Goal: Transaction & Acquisition: Purchase product/service

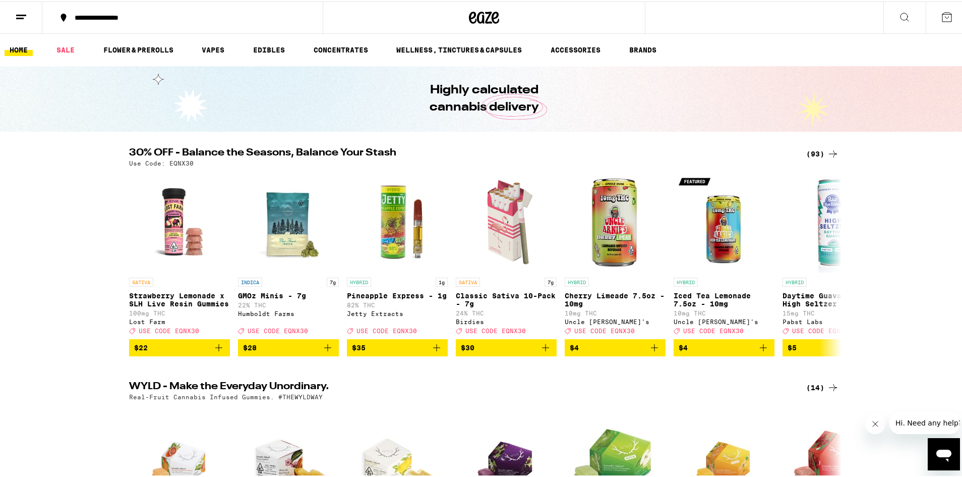
click at [813, 147] on div "(93)" at bounding box center [822, 152] width 33 height 12
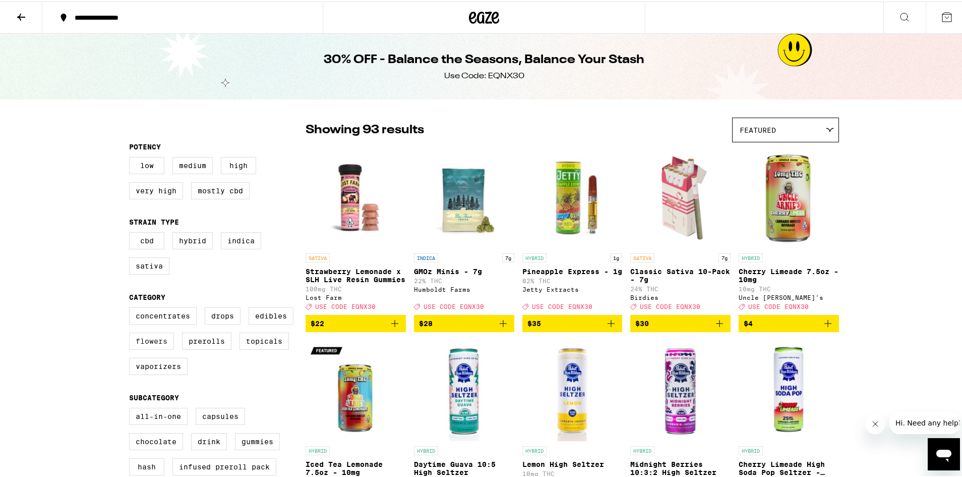
click at [146, 340] on label "Flowers" at bounding box center [151, 339] width 45 height 17
click at [132, 308] on input "Flowers" at bounding box center [131, 307] width 1 height 1
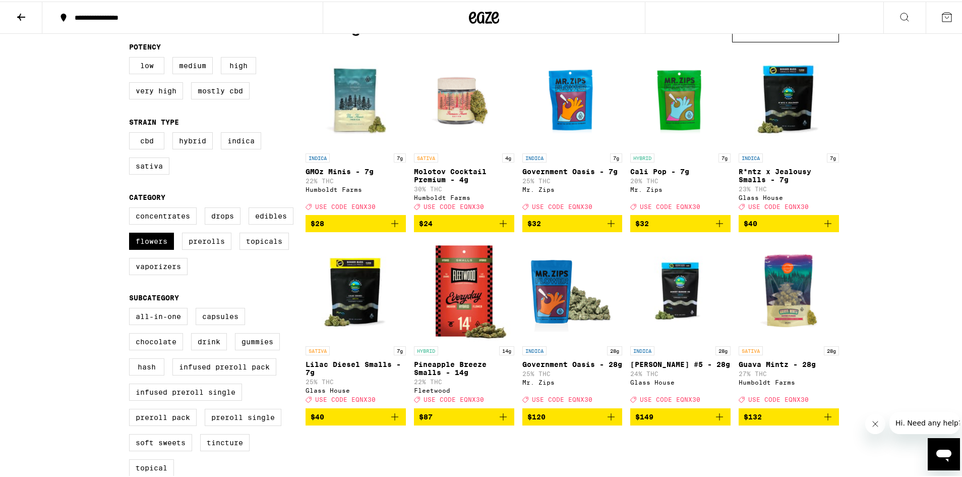
scroll to position [101, 0]
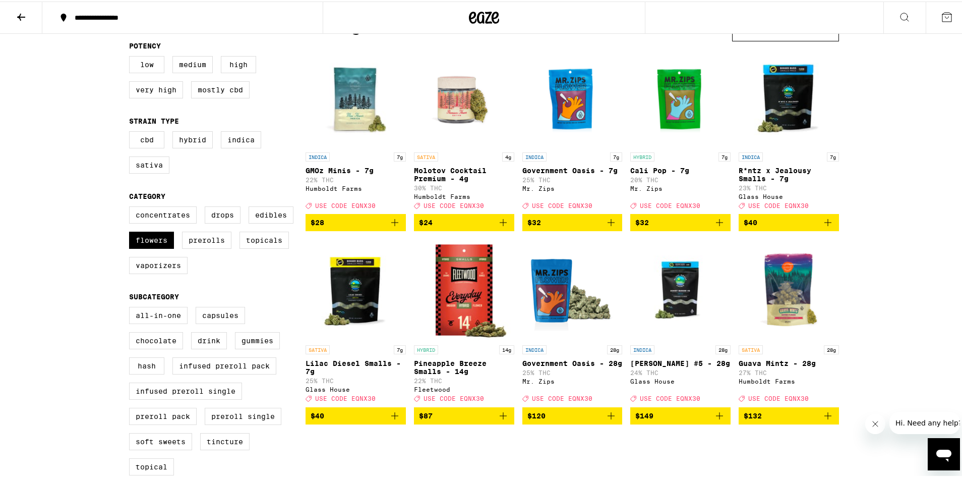
click at [824, 227] on icon "Add to bag" at bounding box center [828, 221] width 12 height 12
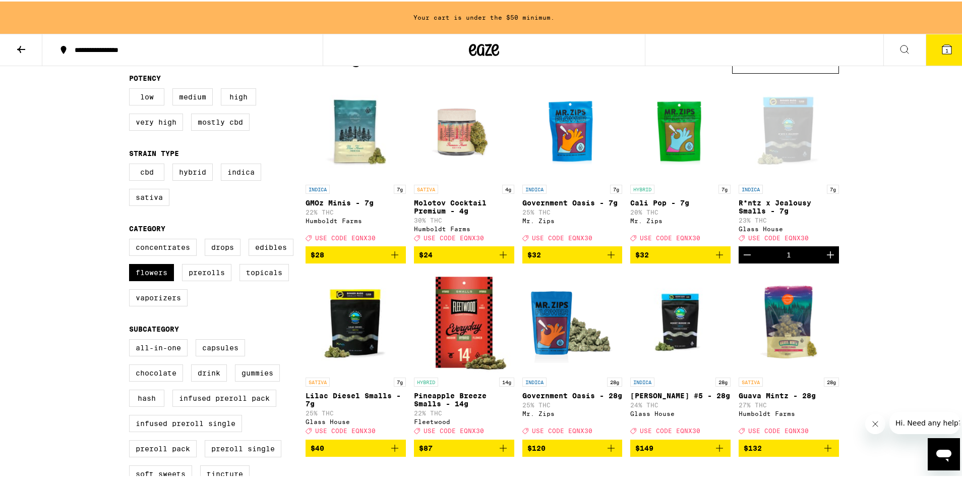
scroll to position [133, 0]
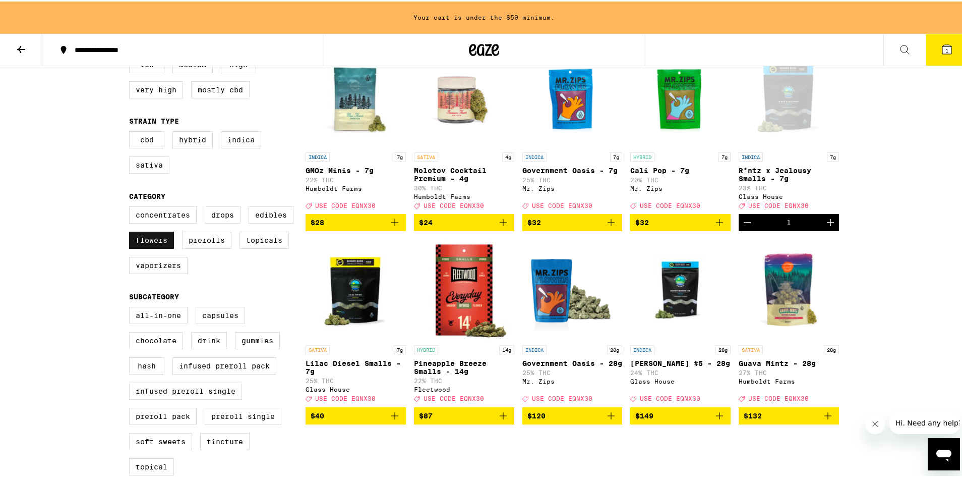
click at [159, 247] on label "Flowers" at bounding box center [151, 238] width 45 height 17
click at [132, 207] on input "Flowers" at bounding box center [131, 206] width 1 height 1
checkbox input "false"
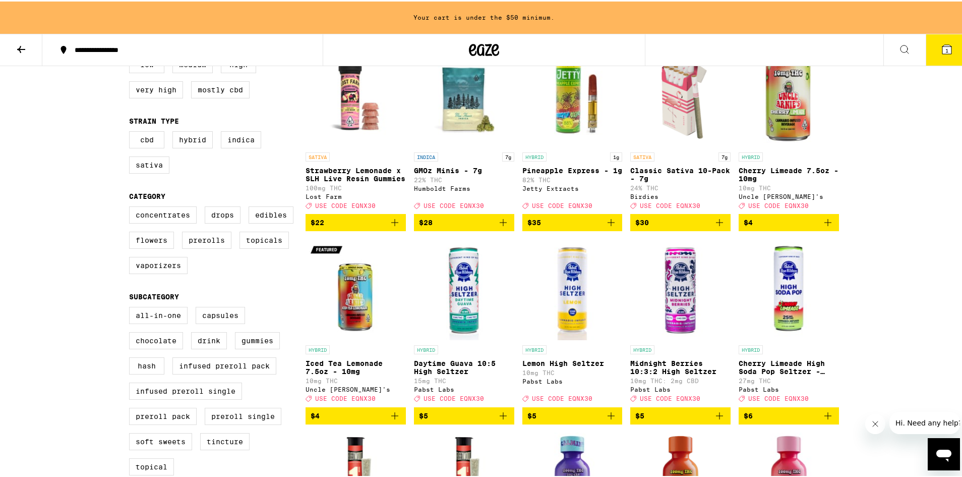
scroll to position [83, 0]
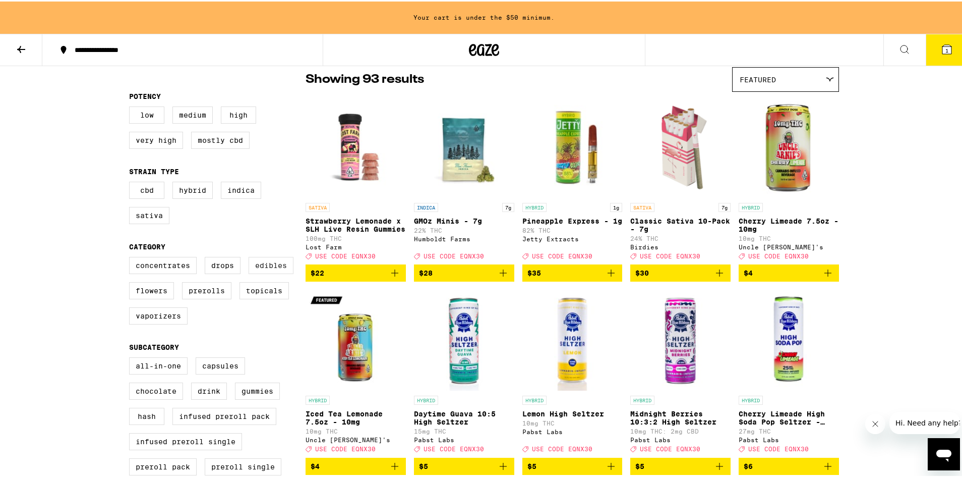
click at [266, 272] on label "Edibles" at bounding box center [271, 263] width 45 height 17
click at [132, 257] on input "Edibles" at bounding box center [131, 257] width 1 height 1
checkbox input "true"
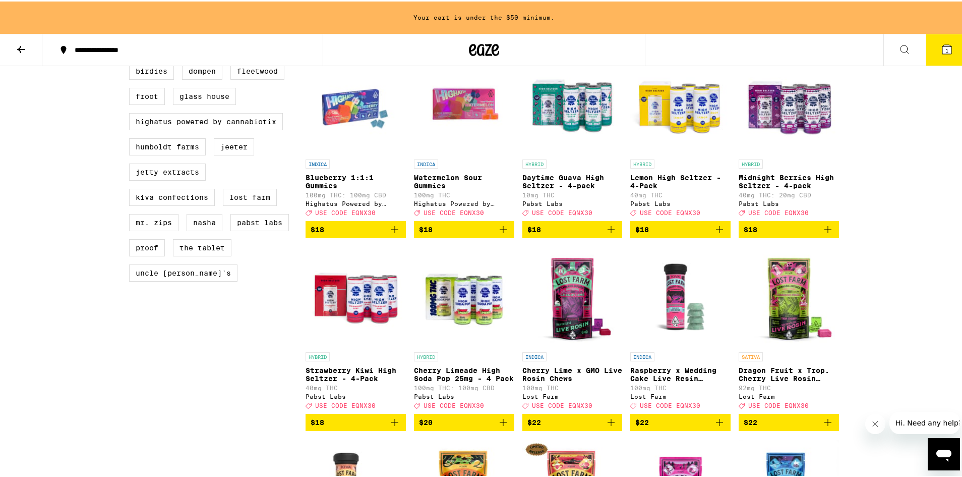
scroll to position [688, 0]
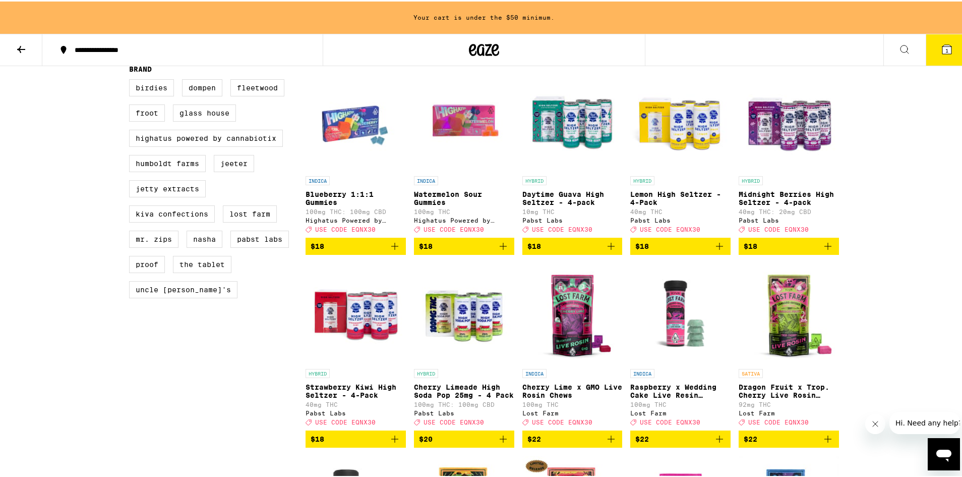
click at [682, 251] on span "$18" at bounding box center [680, 245] width 90 height 12
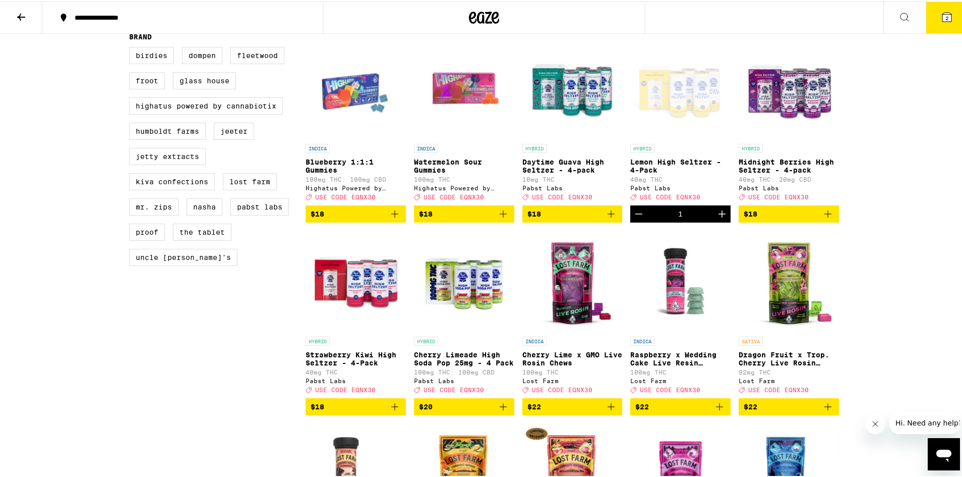
scroll to position [656, 0]
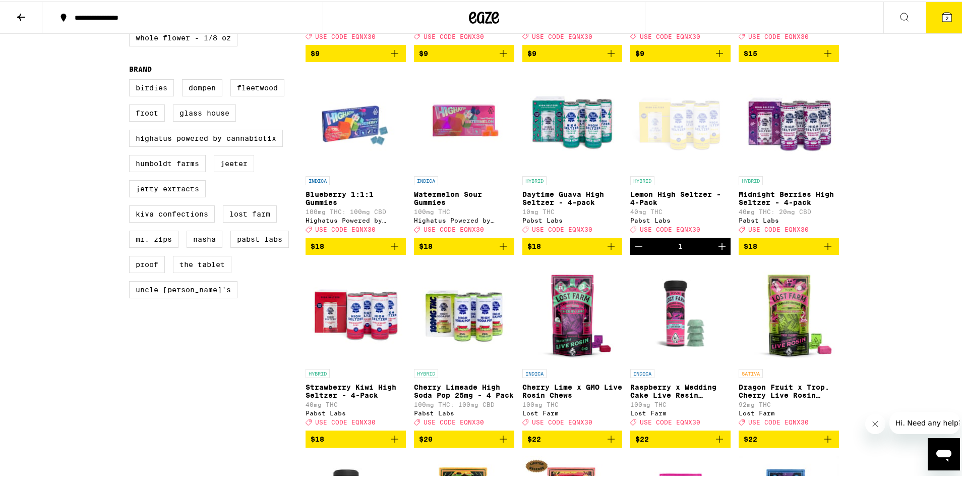
click at [929, 17] on button "2" at bounding box center [947, 16] width 42 height 31
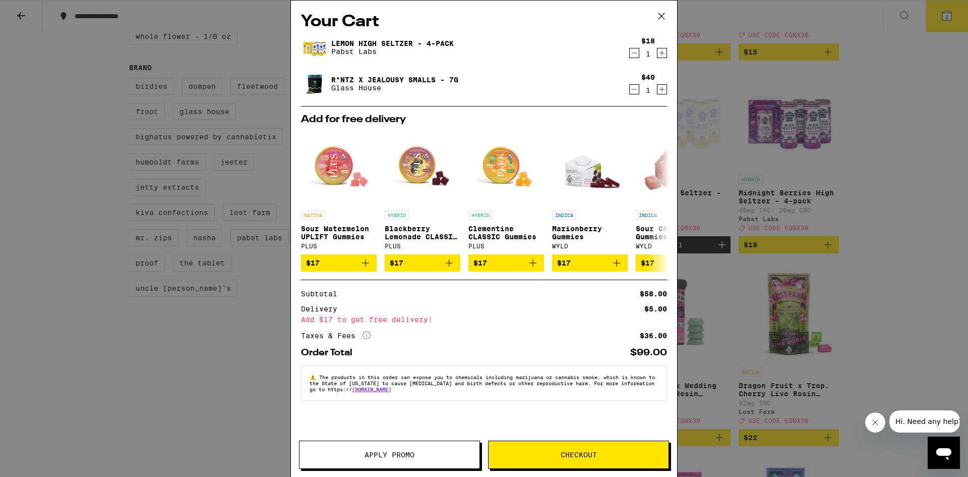
click at [437, 454] on span "Apply Promo" at bounding box center [390, 454] width 180 height 7
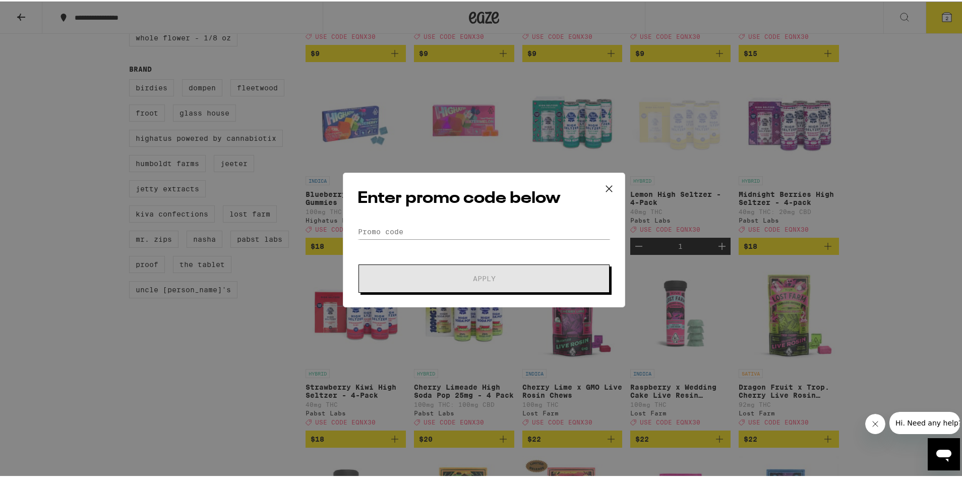
click at [455, 243] on form "Promo Code Apply" at bounding box center [484, 256] width 253 height 69
click at [436, 225] on input "Promo Code" at bounding box center [484, 229] width 253 height 15
click at [426, 233] on input "Promo Code" at bounding box center [484, 229] width 253 height 15
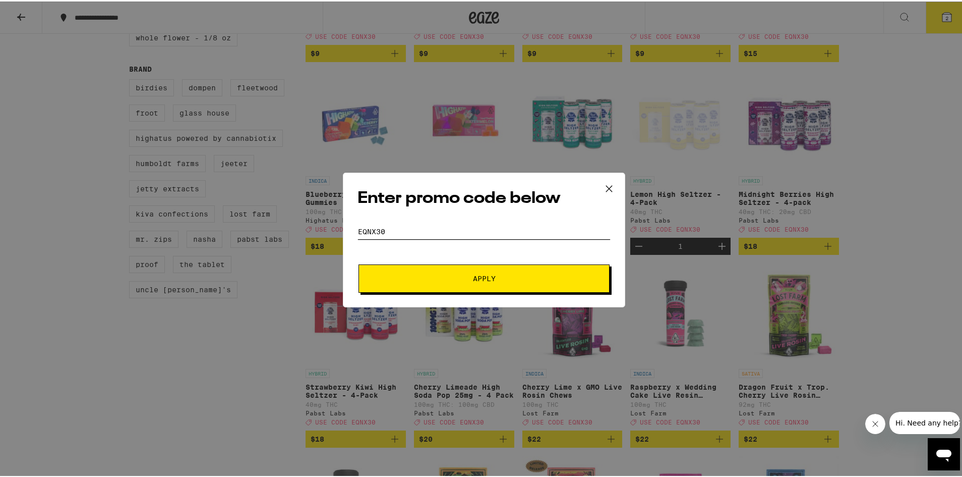
type input "eqnx30"
click at [359, 263] on button "Apply" at bounding box center [484, 277] width 251 height 28
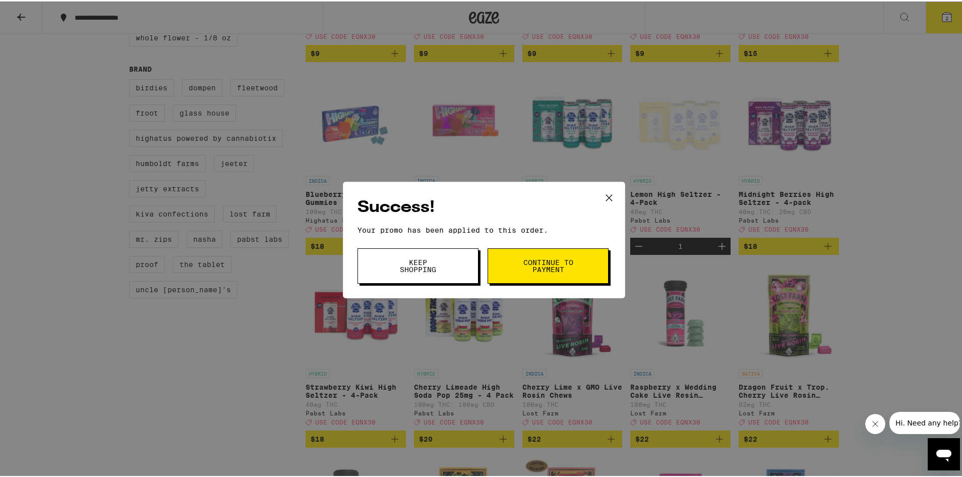
click at [544, 253] on button "Continue to payment" at bounding box center [548, 264] width 121 height 35
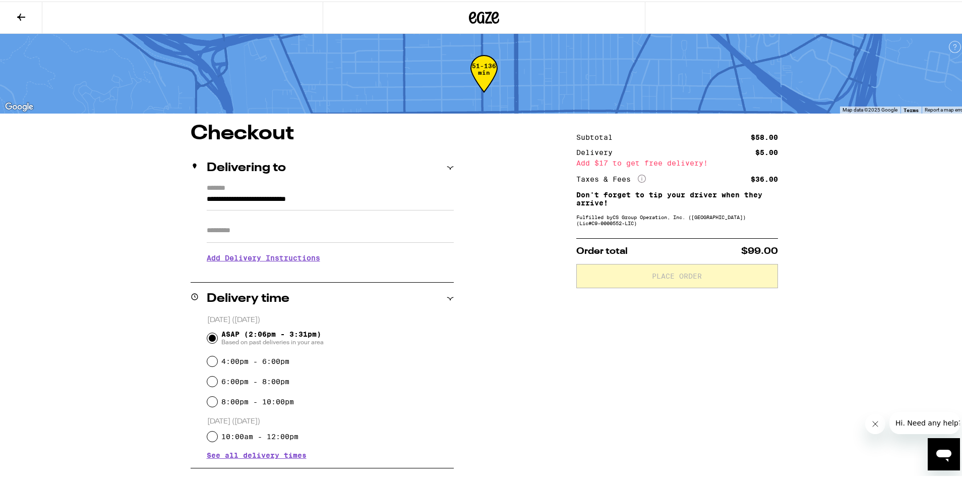
click at [309, 235] on input "Apt/Suite" at bounding box center [330, 229] width 247 height 24
click at [240, 260] on h3 "Add Delivery Instructions" at bounding box center [330, 256] width 247 height 23
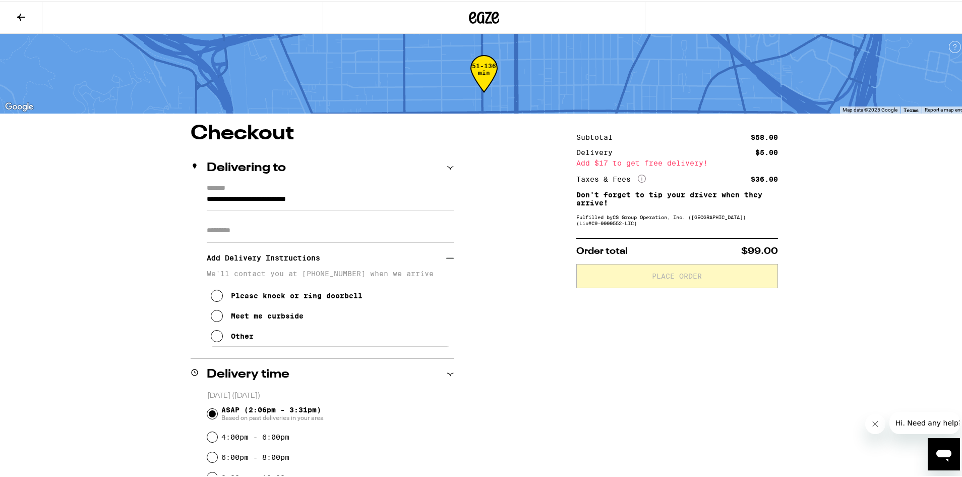
click at [248, 311] on button "Meet me curbside" at bounding box center [257, 314] width 93 height 20
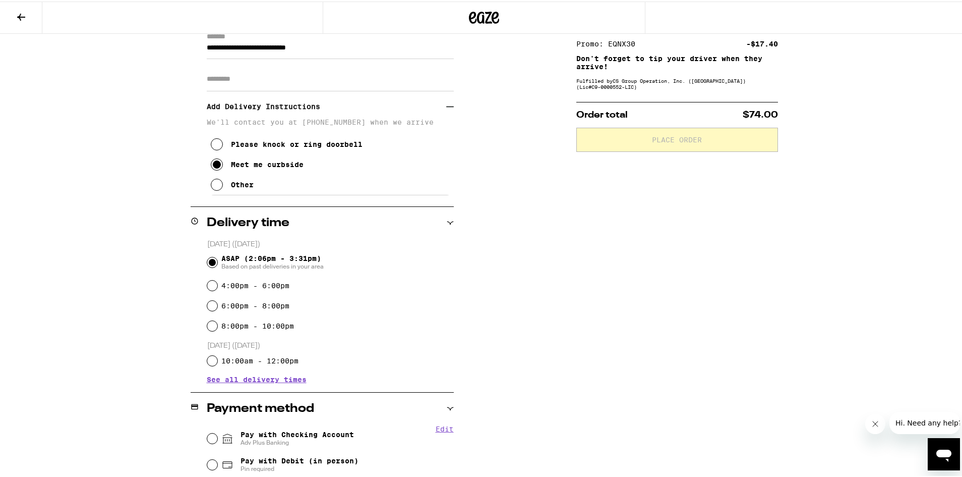
scroll to position [289, 0]
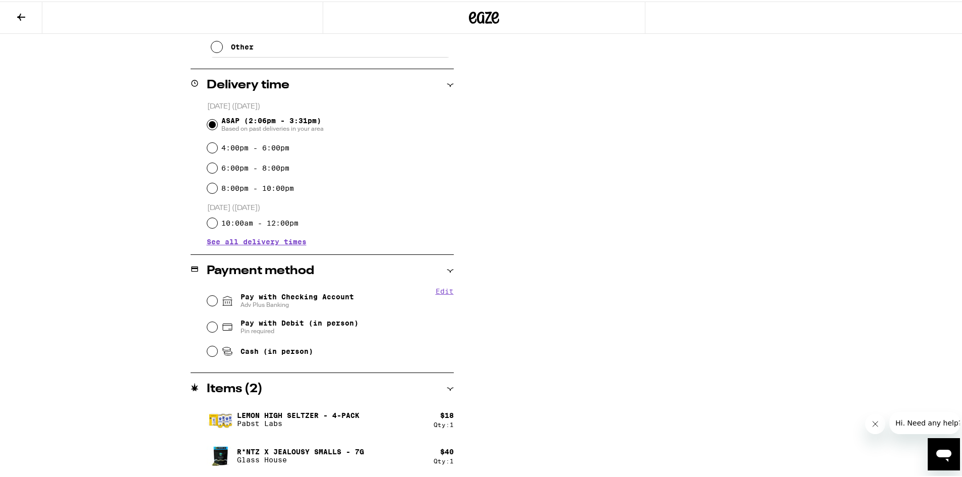
click at [326, 293] on span "Pay with Checking Account Adv Plus Banking" at bounding box center [297, 299] width 113 height 16
click at [217, 294] on input "Pay with Checking Account Adv Plus Banking" at bounding box center [212, 299] width 10 height 10
radio input "true"
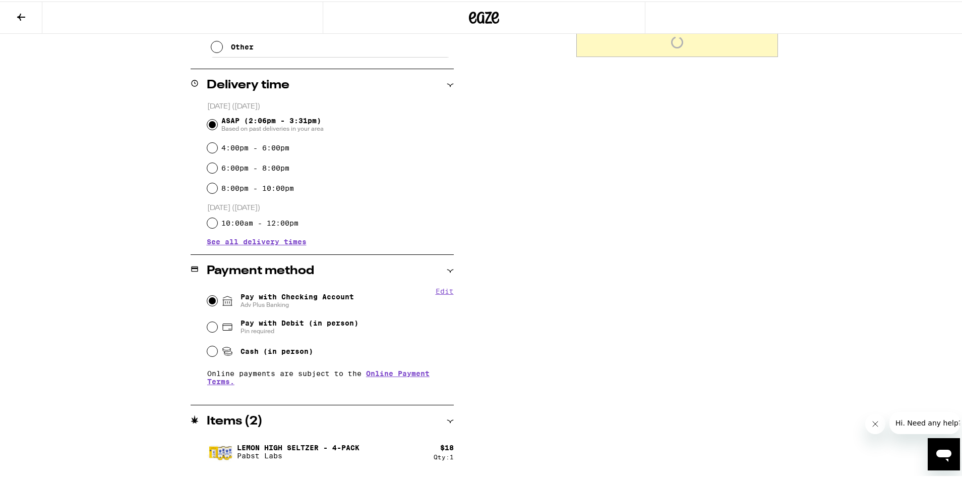
scroll to position [87, 0]
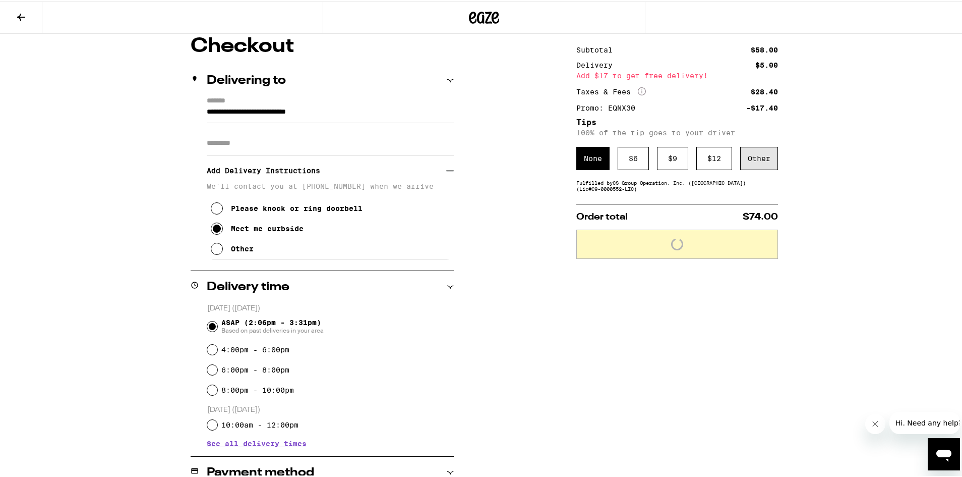
click at [762, 165] on div "Other" at bounding box center [759, 156] width 38 height 23
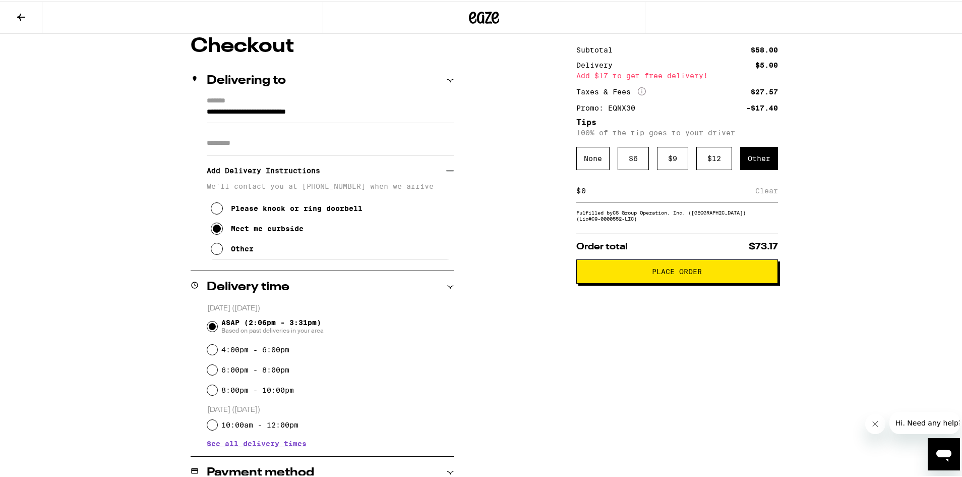
click at [636, 194] on input at bounding box center [668, 189] width 174 height 9
type input "3"
click at [779, 191] on div "**********" at bounding box center [484, 373] width 726 height 676
click at [769, 193] on div "Save" at bounding box center [769, 189] width 18 height 22
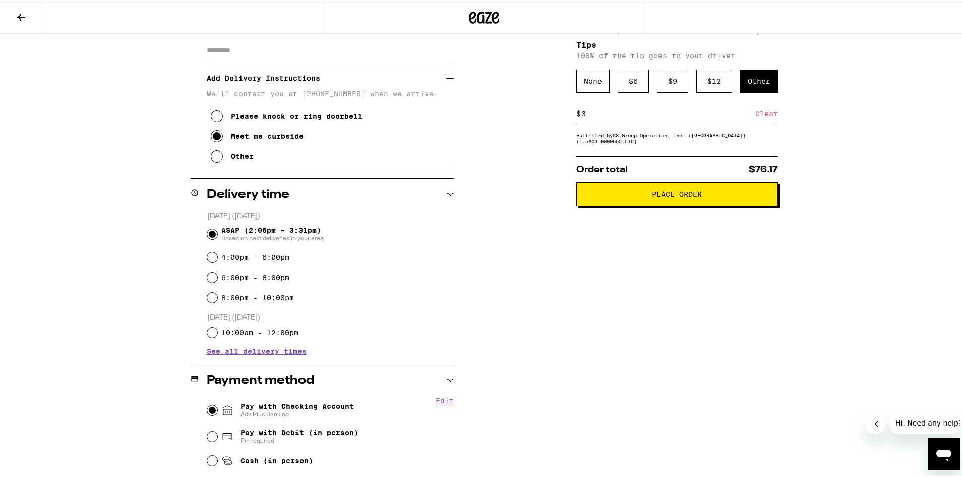
scroll to position [19, 0]
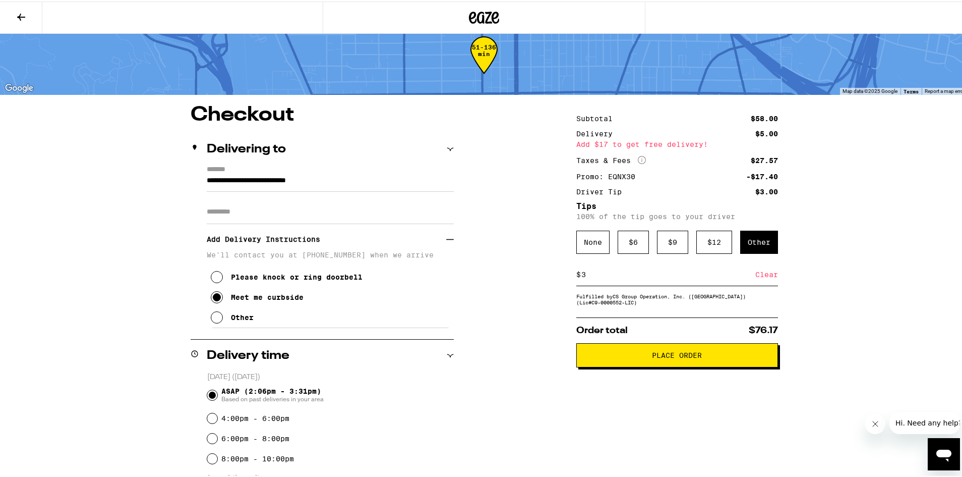
click at [630, 345] on button "Place Order" at bounding box center [677, 353] width 202 height 24
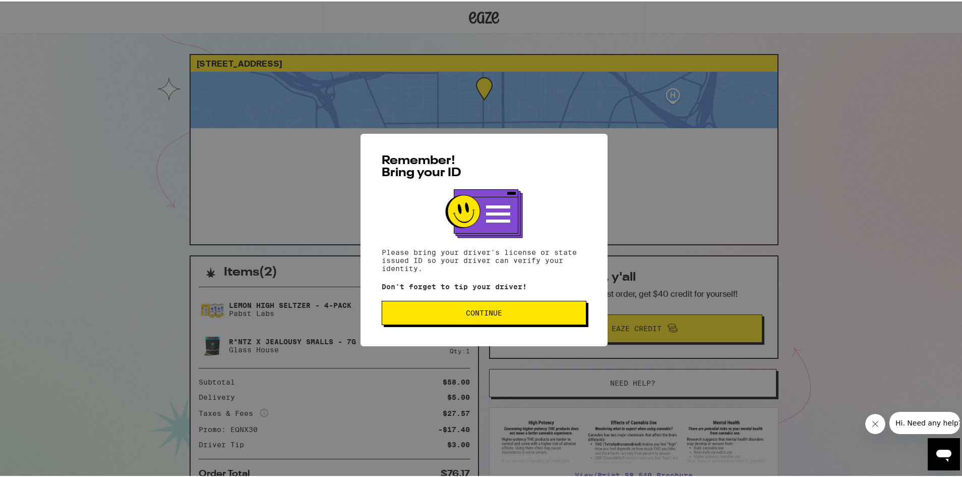
click at [506, 321] on button "Continue" at bounding box center [484, 311] width 205 height 24
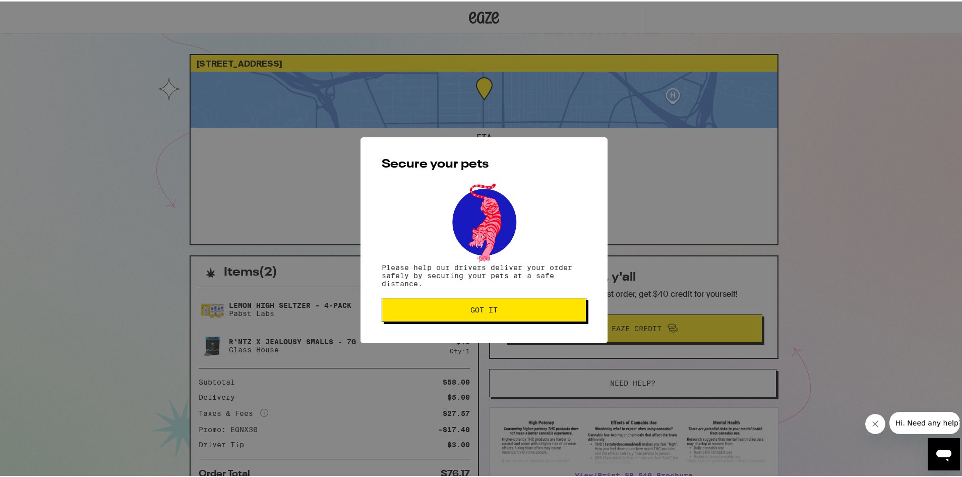
click at [467, 301] on button "Got it" at bounding box center [484, 308] width 205 height 24
